Goal: Task Accomplishment & Management: Use online tool/utility

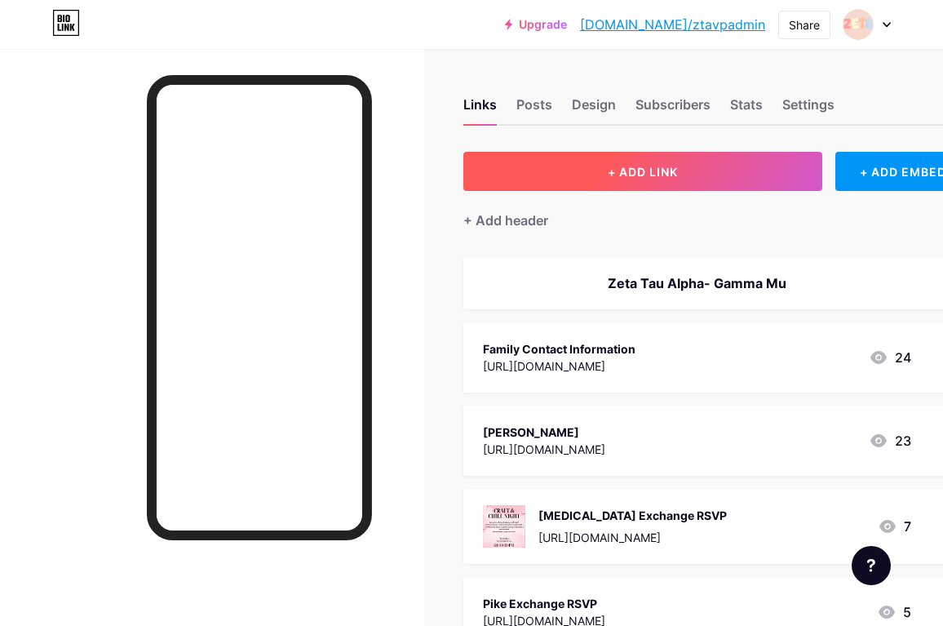
click at [567, 166] on button "+ ADD LINK" at bounding box center [642, 171] width 359 height 39
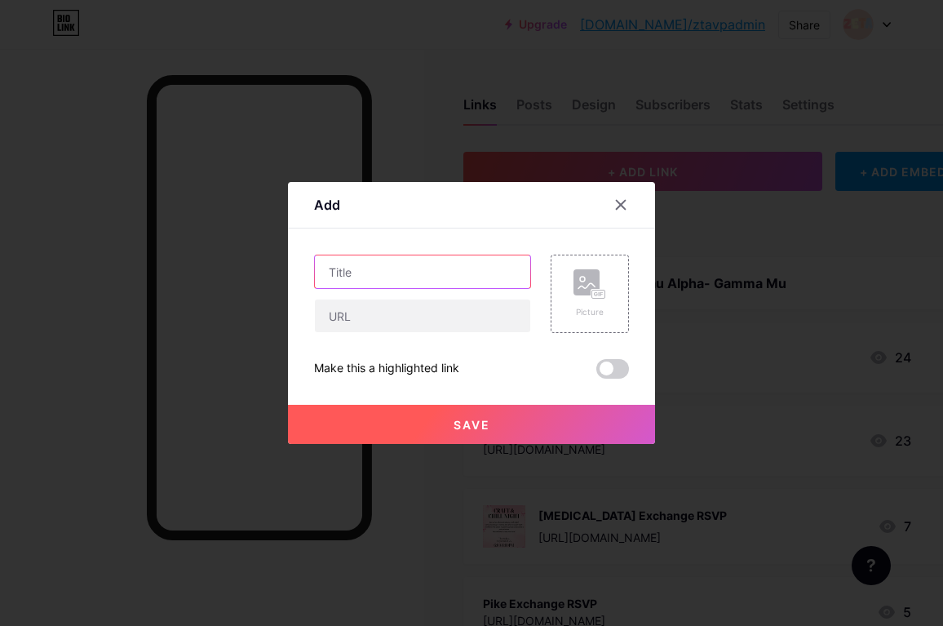
click at [478, 278] on input "text" at bounding box center [422, 271] width 215 height 33
type input "Ins and Outs"
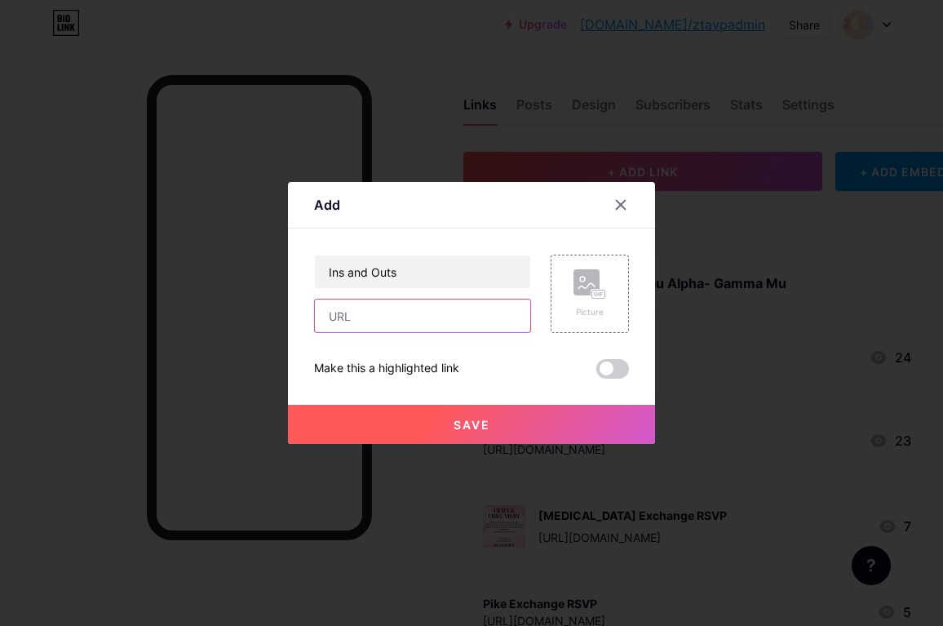
click at [481, 328] on input "text" at bounding box center [422, 315] width 215 height 33
paste input "[URL][DOMAIN_NAME]"
type input "[URL][DOMAIN_NAME]"
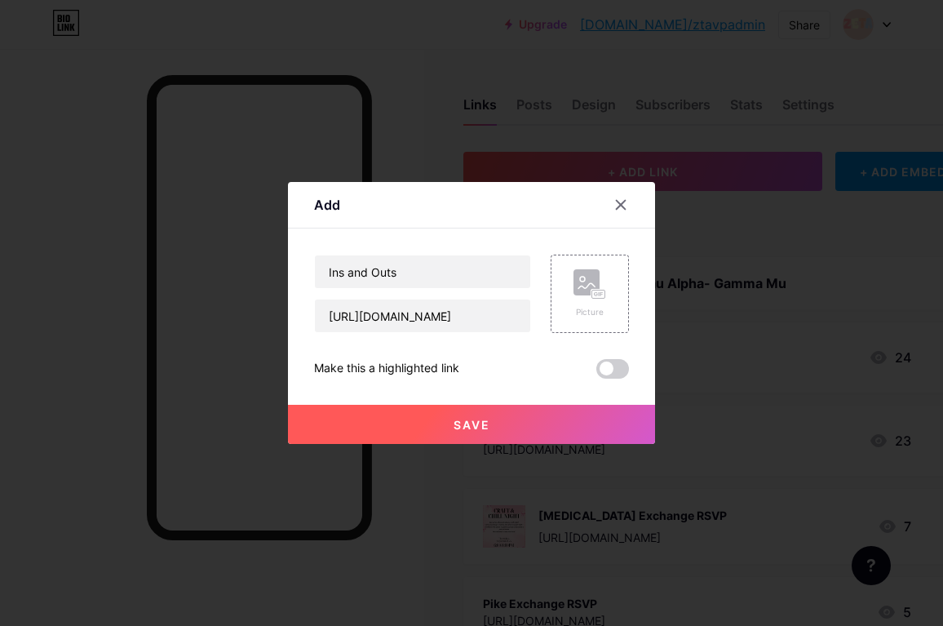
click at [469, 432] on button "Save" at bounding box center [471, 424] width 367 height 39
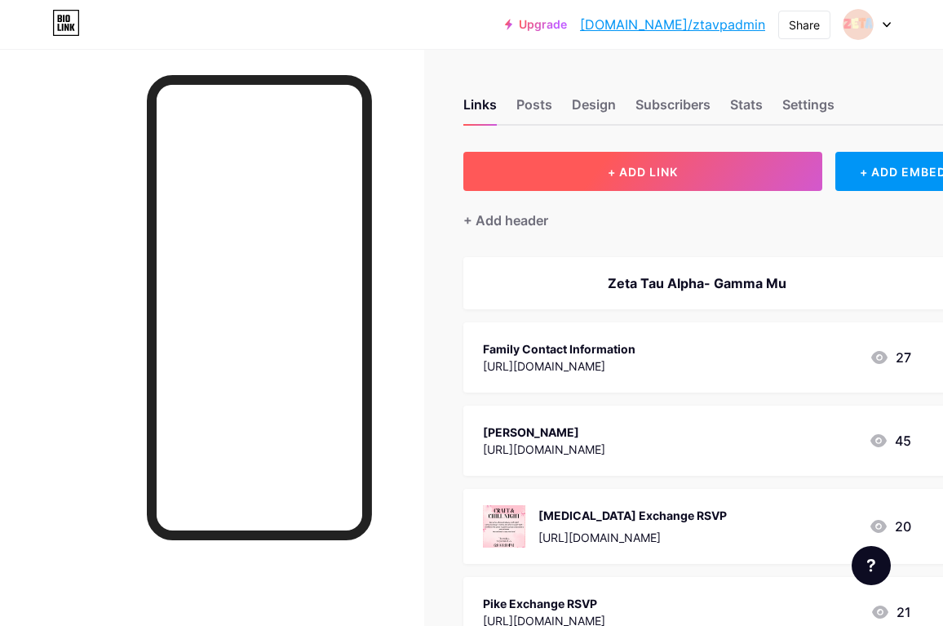
click at [556, 185] on button "+ ADD LINK" at bounding box center [642, 171] width 359 height 39
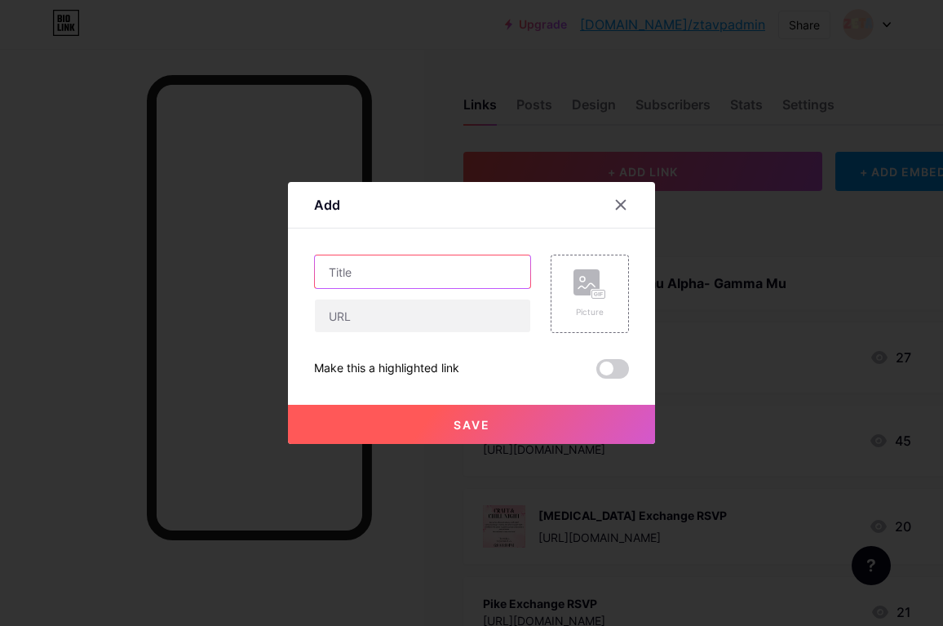
click at [465, 281] on input "text" at bounding box center [422, 271] width 215 height 33
type input "Sister Snaps"
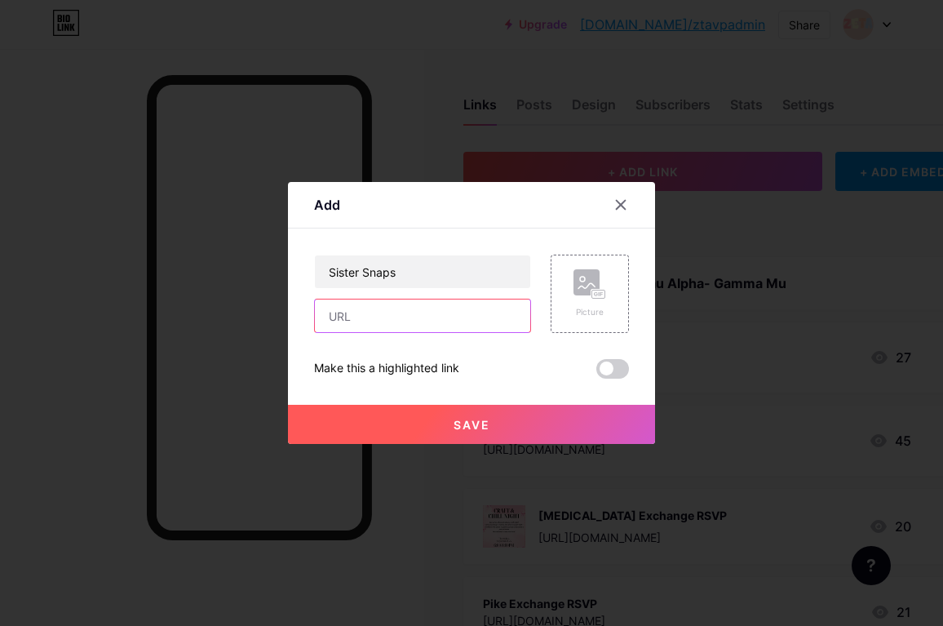
click at [454, 324] on input "text" at bounding box center [422, 315] width 215 height 33
paste input "[URL][DOMAIN_NAME]"
type input "[URL][DOMAIN_NAME]"
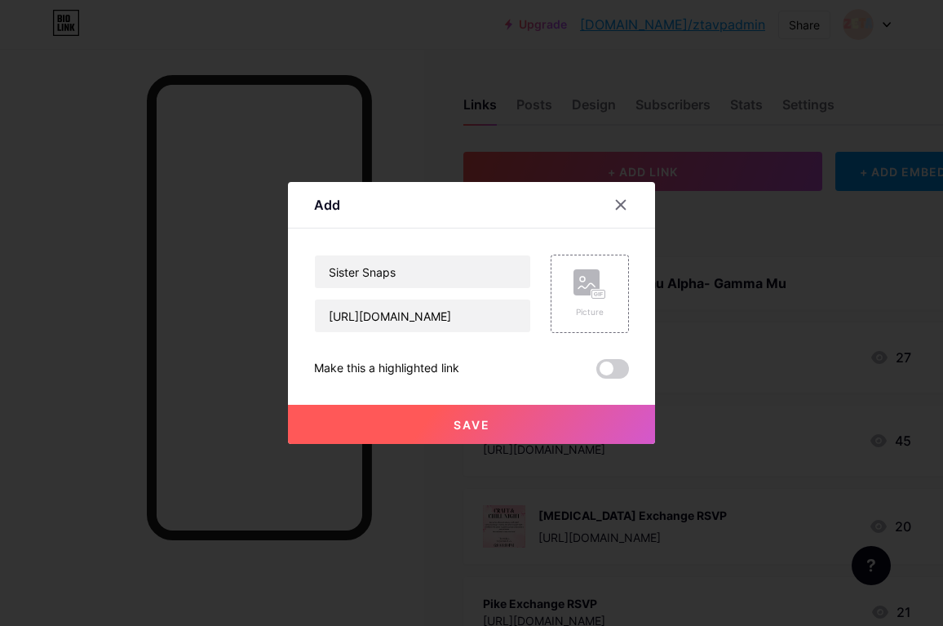
click at [473, 418] on span "Save" at bounding box center [472, 425] width 37 height 14
